Goal: Find specific page/section: Find specific page/section

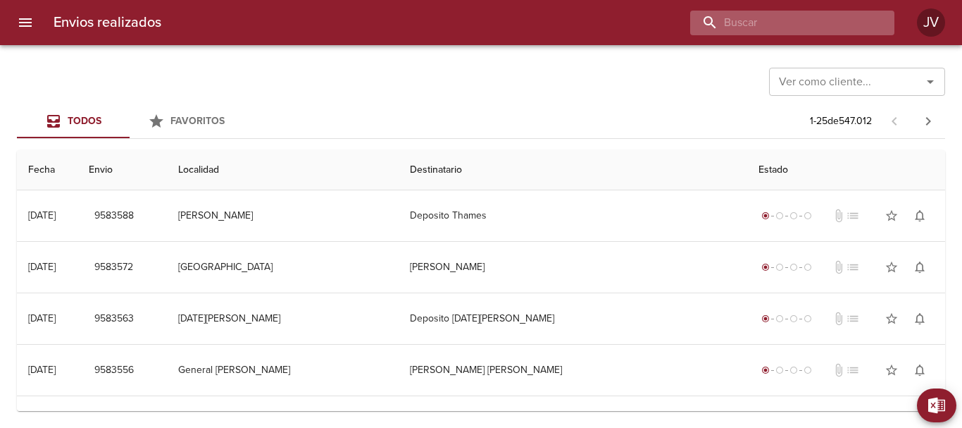
click at [829, 24] on input "buscar" at bounding box center [780, 23] width 180 height 25
click at [605, 56] on div "Ver como cliente... Ver como cliente... Todos Favoritos 1 - 25 de 547.012 Fecha…" at bounding box center [481, 236] width 962 height 383
click at [862, 15] on input "buscar" at bounding box center [780, 23] width 180 height 25
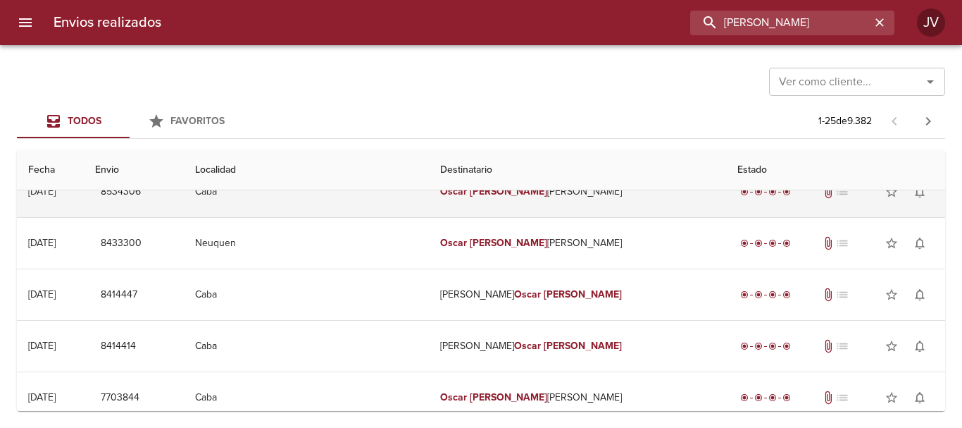
scroll to position [282, 0]
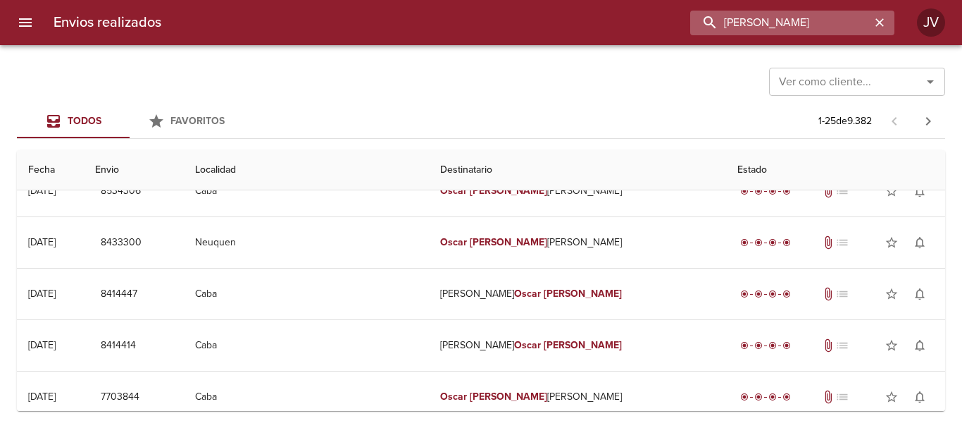
click at [840, 32] on input "[PERSON_NAME]" at bounding box center [780, 23] width 180 height 25
type input "[PERSON_NAME]"
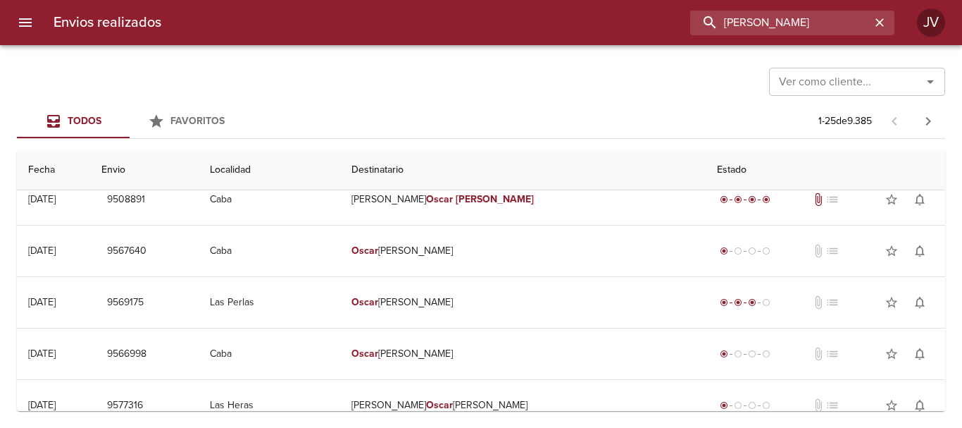
scroll to position [0, 0]
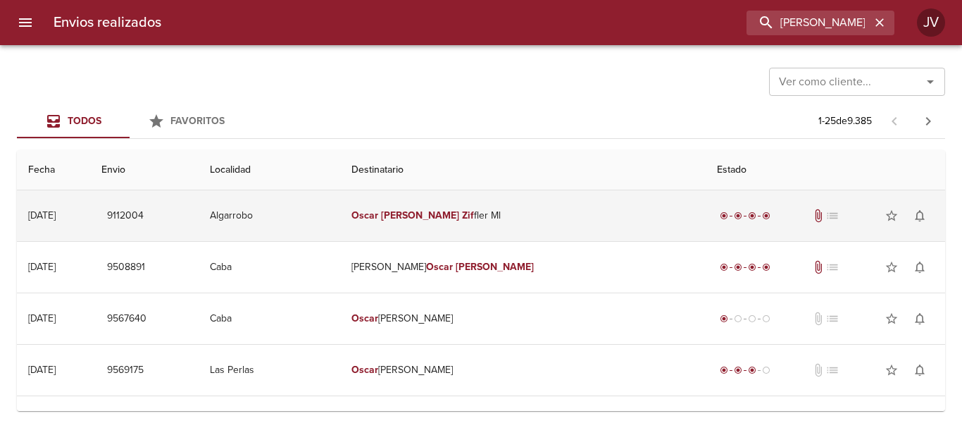
click at [552, 223] on td "[PERSON_NAME] fler Ml" at bounding box center [523, 215] width 366 height 51
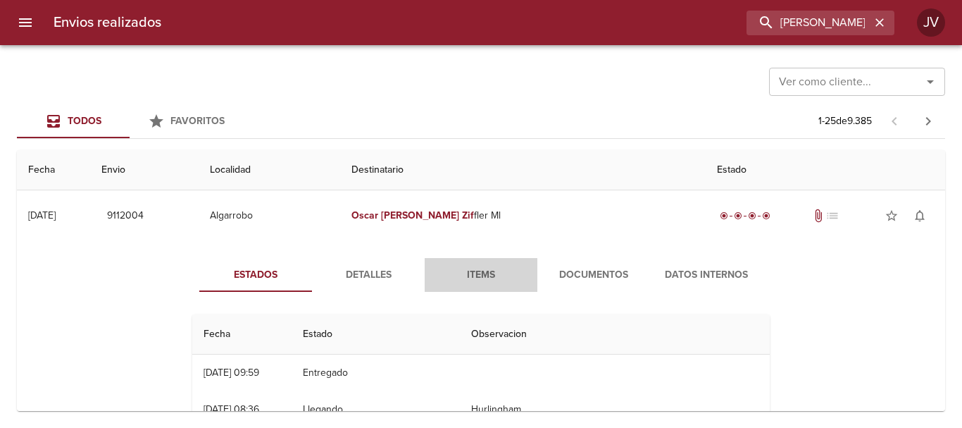
click at [490, 279] on span "Items" at bounding box center [481, 275] width 96 height 18
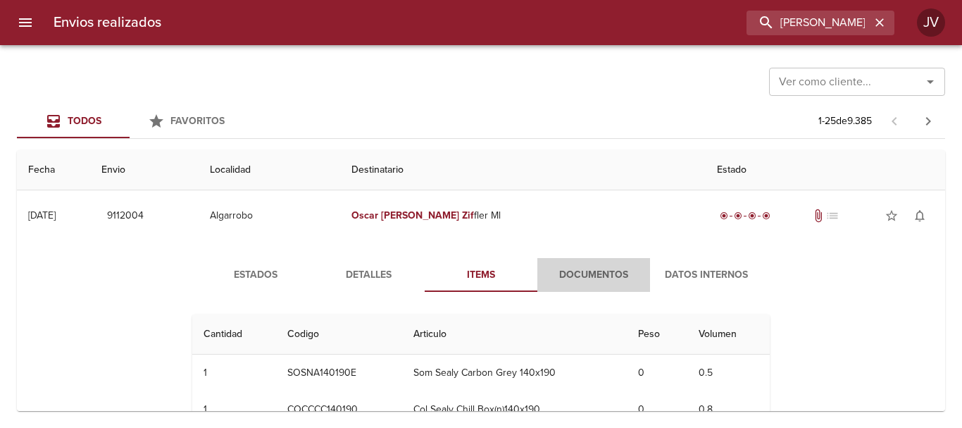
click at [569, 265] on button "Documentos" at bounding box center [594, 275] width 113 height 34
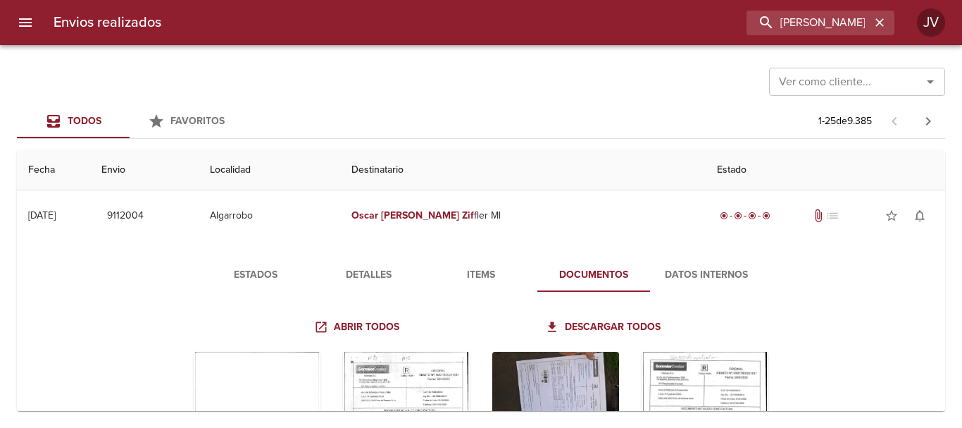
click at [559, 270] on span "Documentos" at bounding box center [594, 275] width 96 height 18
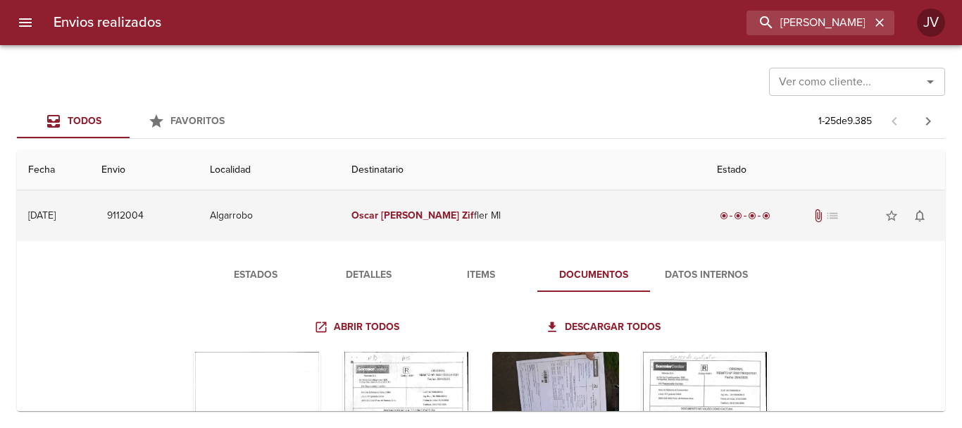
click at [534, 227] on td "[PERSON_NAME] fler Ml" at bounding box center [523, 215] width 366 height 51
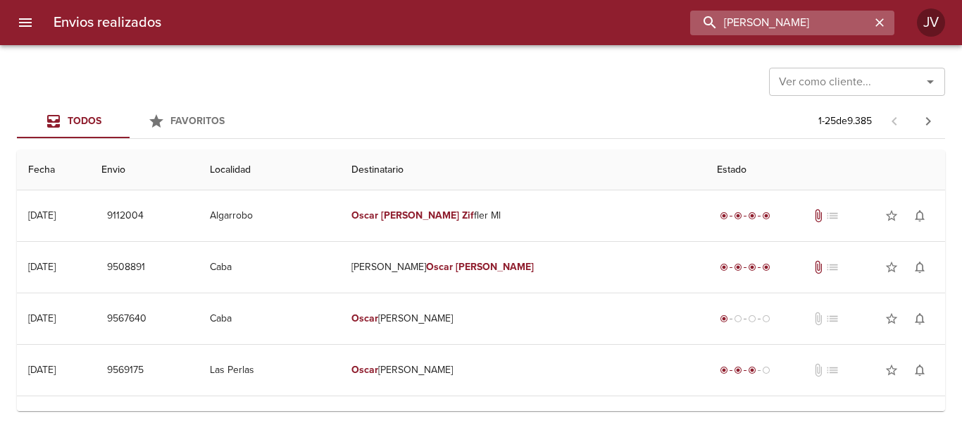
click at [843, 25] on input "[PERSON_NAME]" at bounding box center [780, 23] width 180 height 25
click at [847, 24] on input "[PERSON_NAME]" at bounding box center [780, 23] width 180 height 25
